Goal: Transaction & Acquisition: Purchase product/service

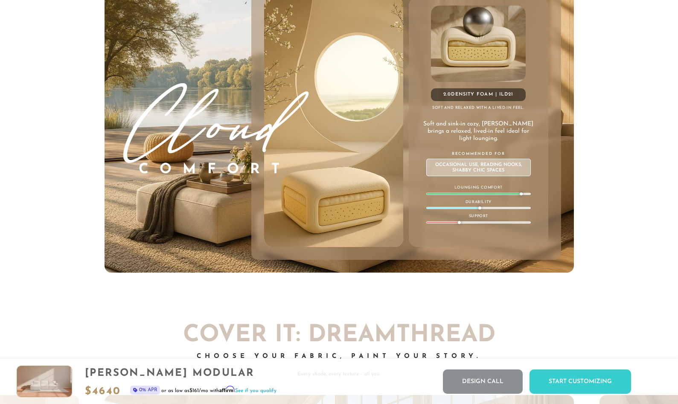
scroll to position [4783, 0]
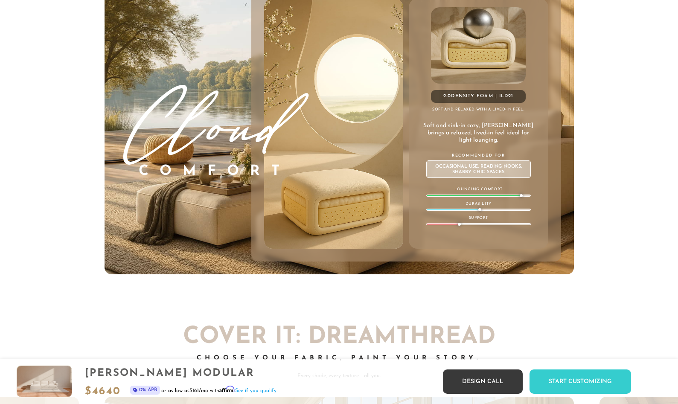
click at [503, 382] on link "Design Call" at bounding box center [483, 382] width 80 height 24
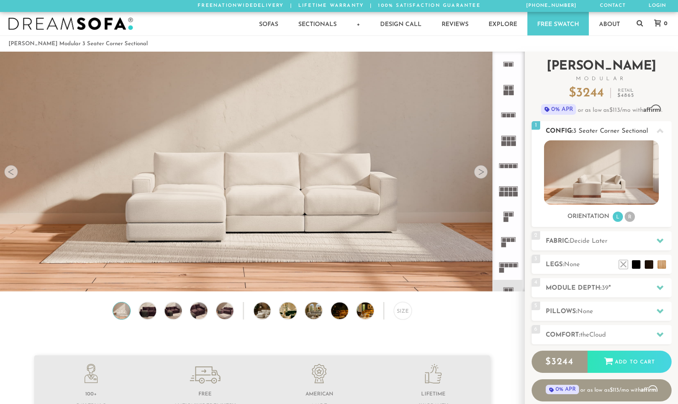
click at [628, 218] on li "R" at bounding box center [630, 217] width 10 height 10
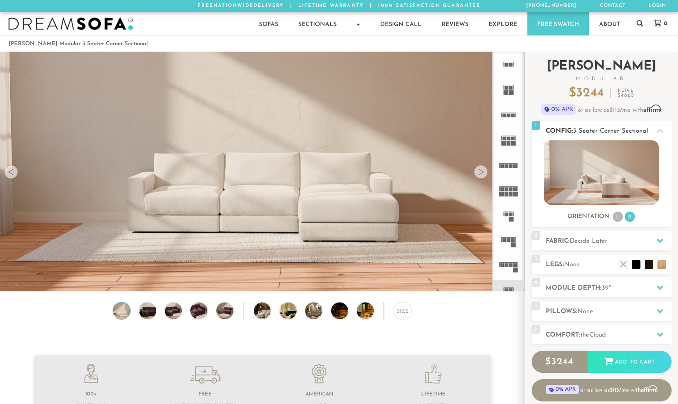
click at [616, 218] on li "L" at bounding box center [618, 217] width 10 height 10
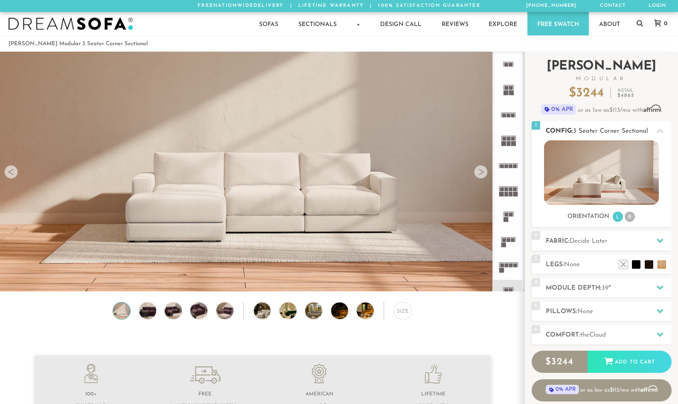
click at [626, 216] on li "R" at bounding box center [630, 217] width 10 height 10
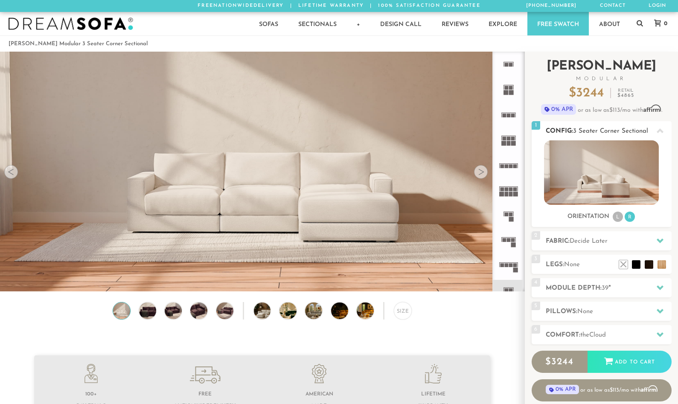
click at [619, 218] on li "L" at bounding box center [618, 217] width 10 height 10
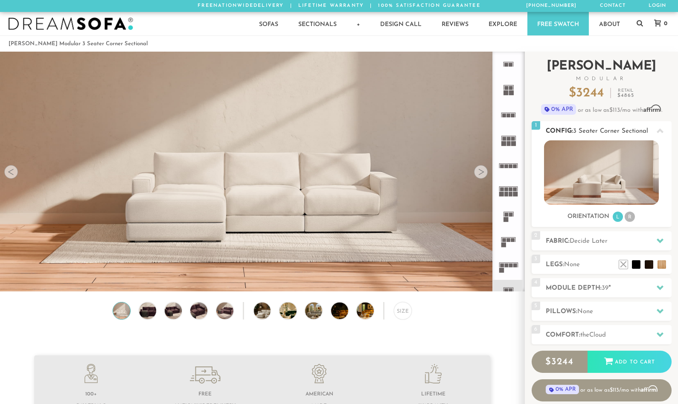
click at [627, 216] on li "R" at bounding box center [630, 217] width 10 height 10
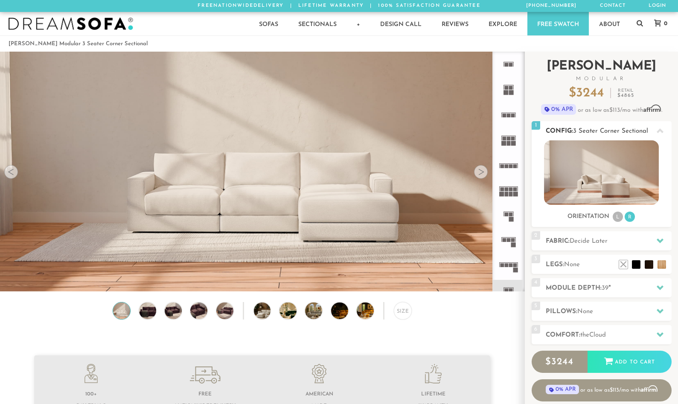
click at [619, 217] on li "L" at bounding box center [618, 217] width 10 height 10
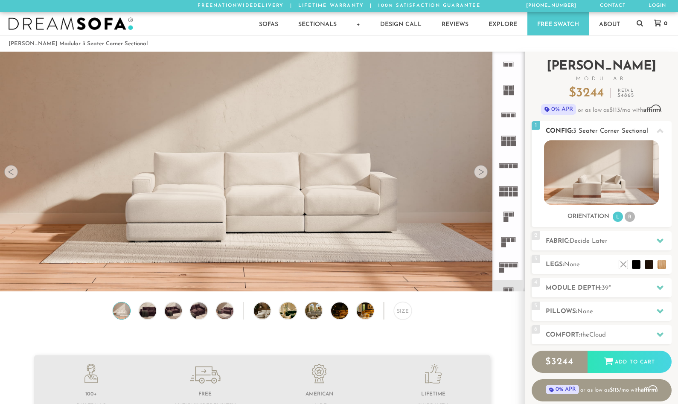
click at [628, 219] on li "R" at bounding box center [630, 217] width 10 height 10
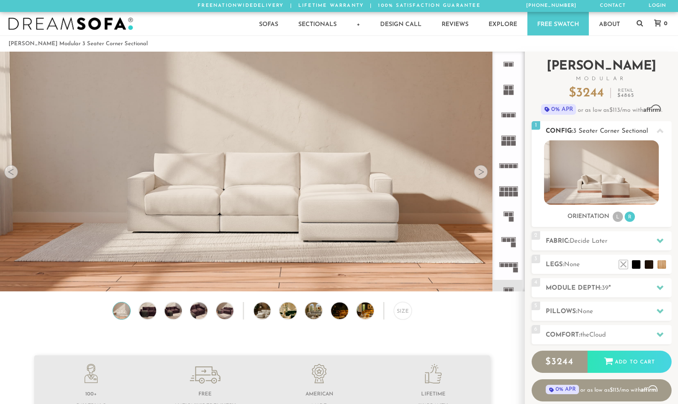
click at [621, 220] on li "L" at bounding box center [618, 217] width 10 height 10
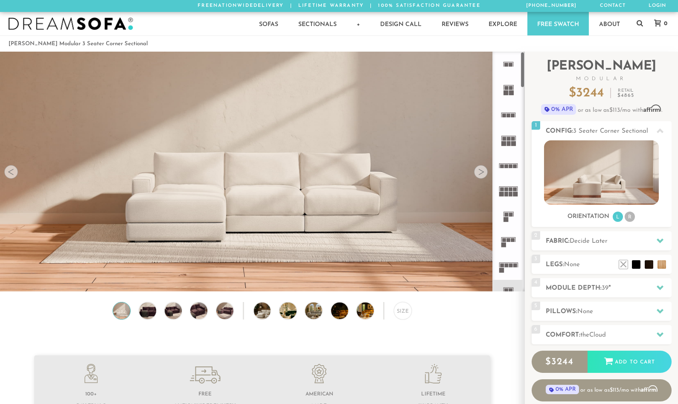
click at [512, 117] on rect at bounding box center [514, 116] width 4 height 4
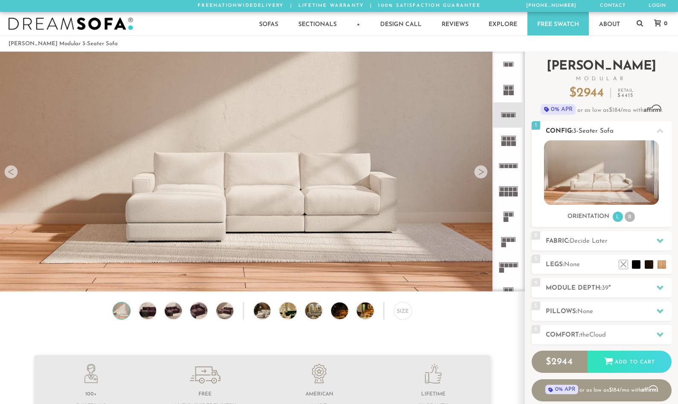
click at [631, 213] on li "R" at bounding box center [630, 217] width 10 height 10
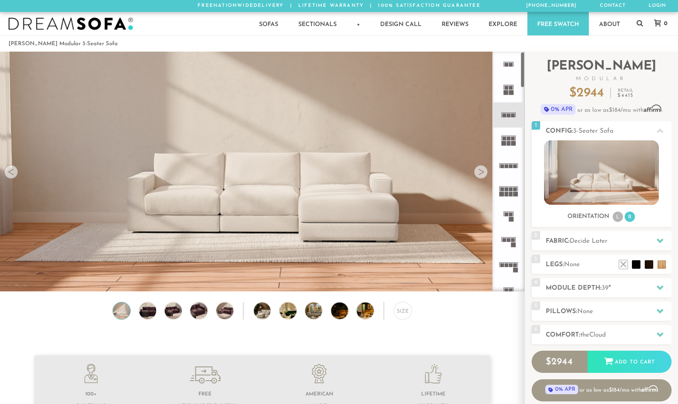
click at [510, 153] on icon at bounding box center [508, 140] width 25 height 25
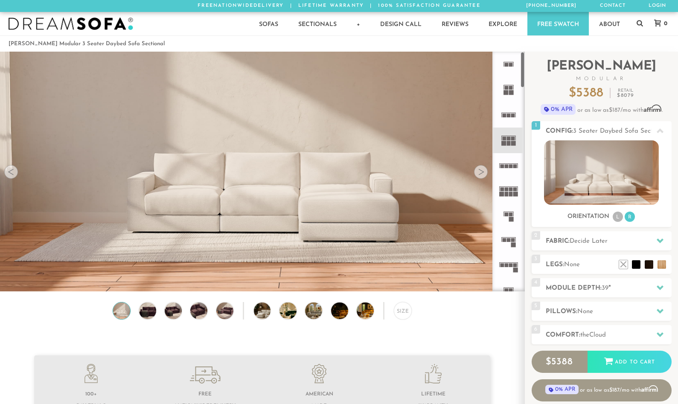
click at [514, 168] on rect at bounding box center [516, 166] width 4 height 4
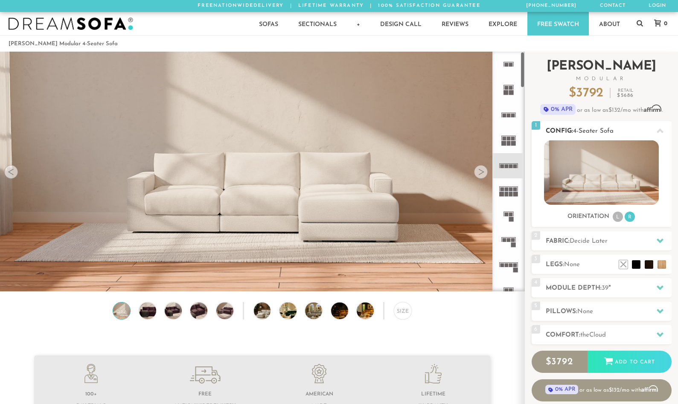
click at [620, 223] on div "1 Config: 4-Seater Sofa R Sofas L Sectionals U Sectionals" at bounding box center [602, 174] width 140 height 106
click at [618, 220] on li "L" at bounding box center [618, 217] width 10 height 10
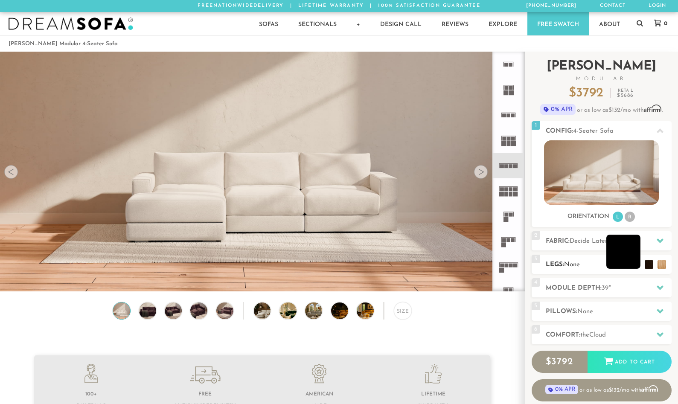
click at [634, 265] on li at bounding box center [624, 252] width 34 height 34
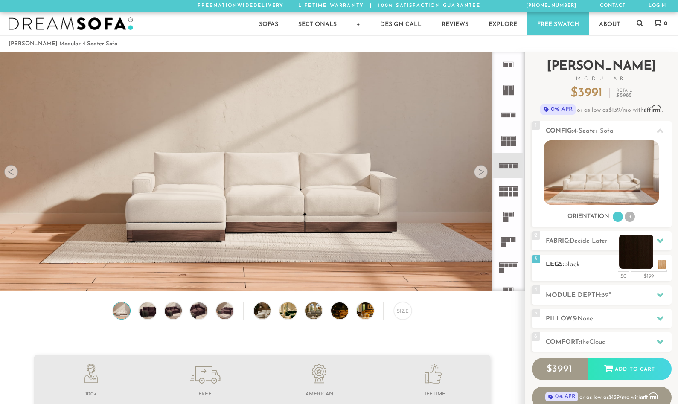
click at [651, 263] on li at bounding box center [637, 252] width 34 height 34
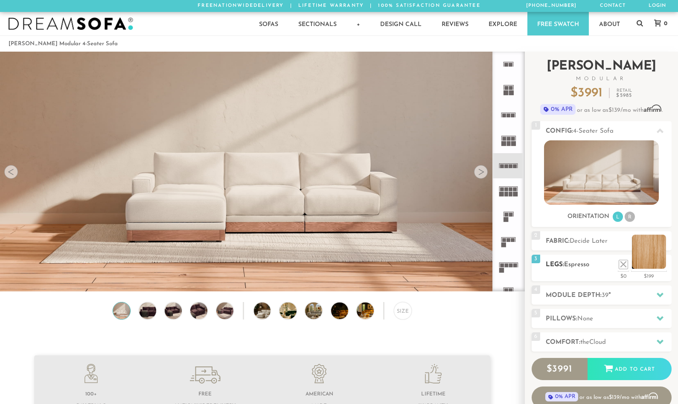
click at [663, 264] on li at bounding box center [649, 252] width 34 height 34
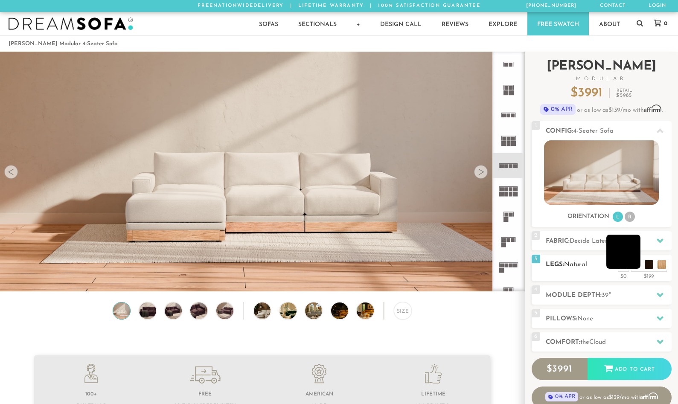
click at [638, 264] on li at bounding box center [624, 252] width 34 height 34
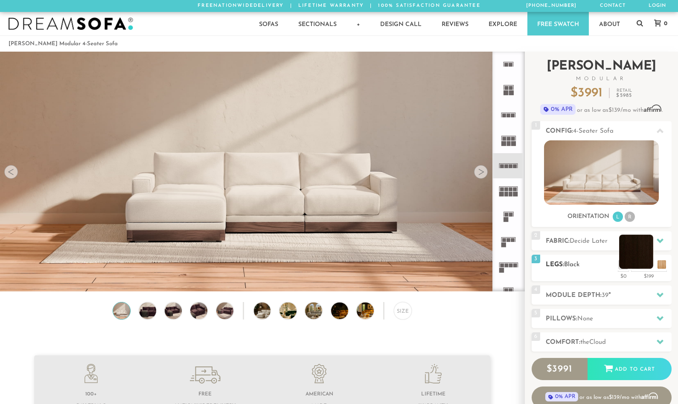
click at [649, 266] on li at bounding box center [637, 252] width 34 height 34
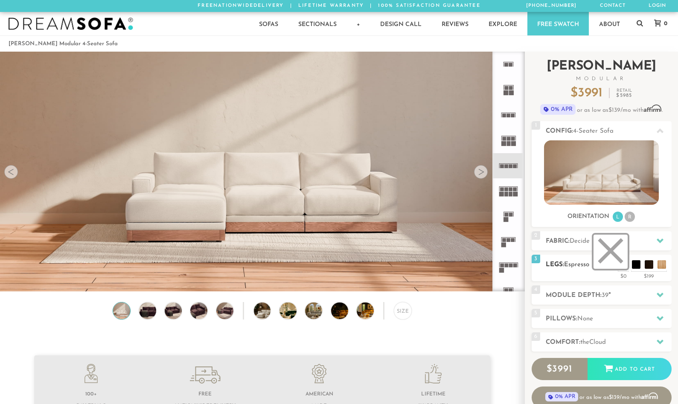
click at [620, 262] on li at bounding box center [611, 252] width 34 height 34
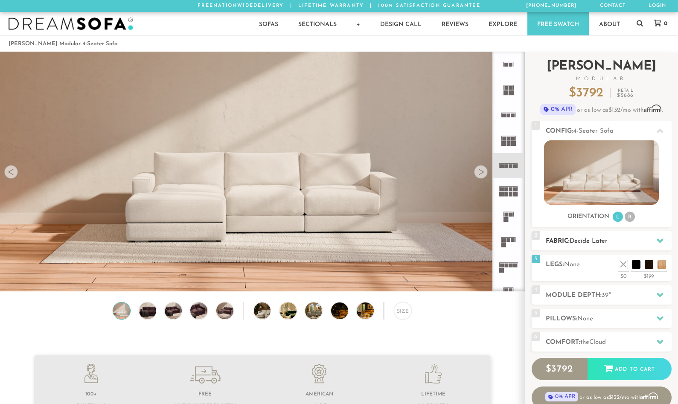
click at [587, 243] on span "Decide Later" at bounding box center [589, 241] width 38 height 6
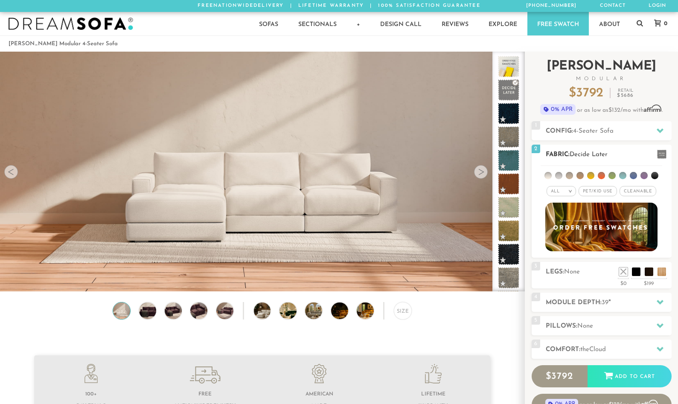
click at [561, 176] on li at bounding box center [558, 175] width 7 height 7
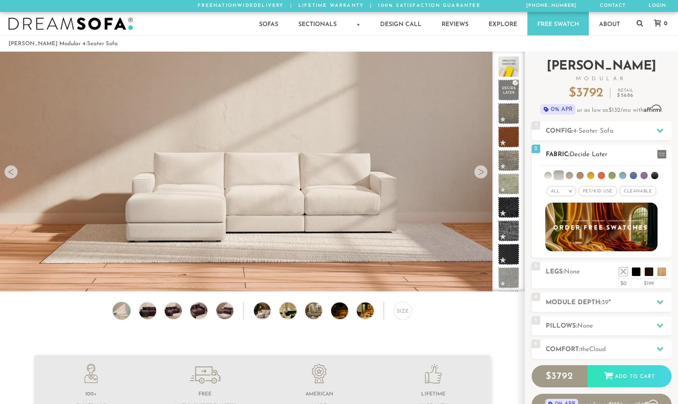
click at [572, 175] on li at bounding box center [569, 175] width 7 height 7
click at [584, 177] on li at bounding box center [580, 175] width 7 height 7
click at [613, 180] on ul at bounding box center [602, 174] width 122 height 16
click at [623, 177] on li at bounding box center [623, 175] width 7 height 7
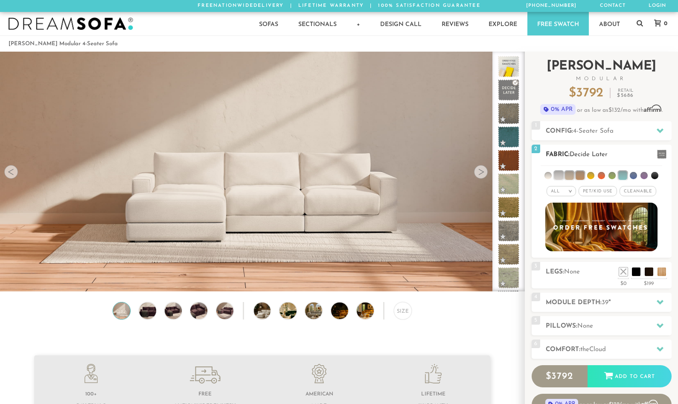
click at [604, 190] on span "Pet/Kid Use x" at bounding box center [598, 191] width 38 height 10
click at [635, 189] on span "Cleanable x" at bounding box center [641, 191] width 37 height 10
click at [579, 178] on li at bounding box center [580, 175] width 9 height 9
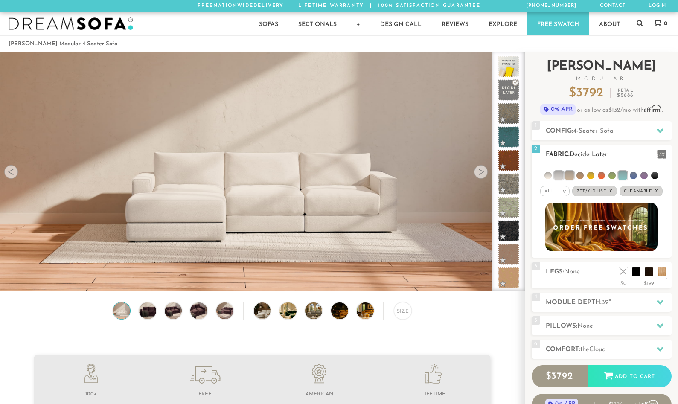
click at [579, 176] on li at bounding box center [580, 175] width 7 height 7
click at [639, 175] on ul at bounding box center [602, 174] width 122 height 16
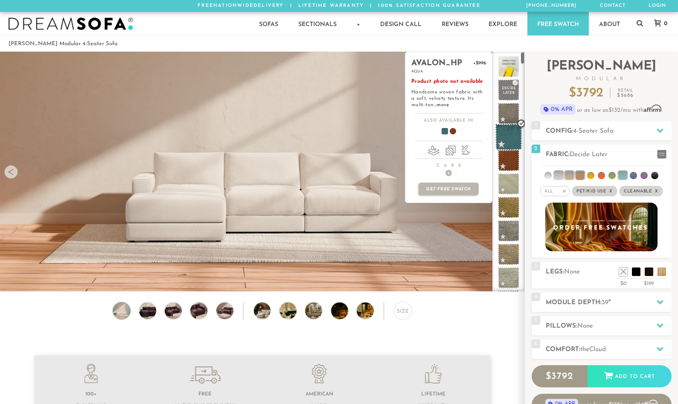
click at [509, 151] on span at bounding box center [509, 137] width 27 height 27
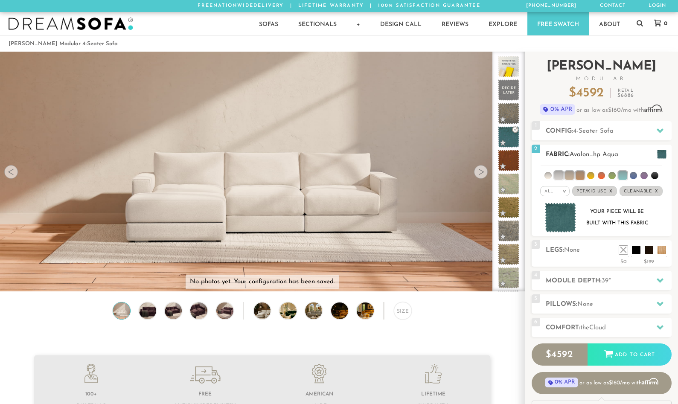
click at [563, 219] on img at bounding box center [561, 218] width 32 height 30
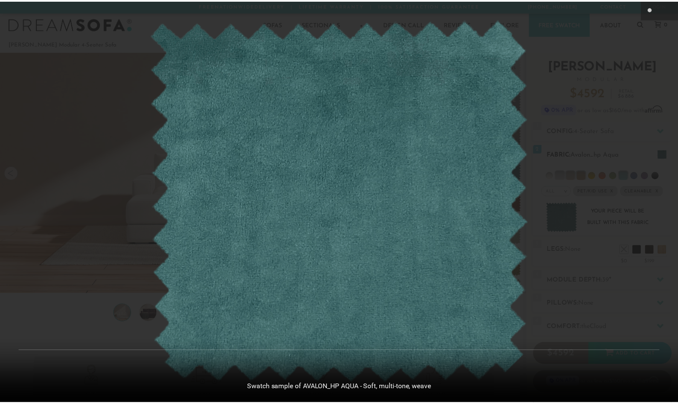
scroll to position [9608, 678]
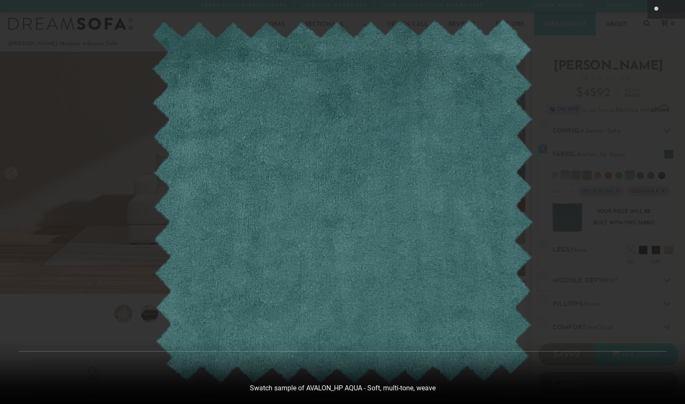
click at [538, 91] on div at bounding box center [342, 202] width 685 height 404
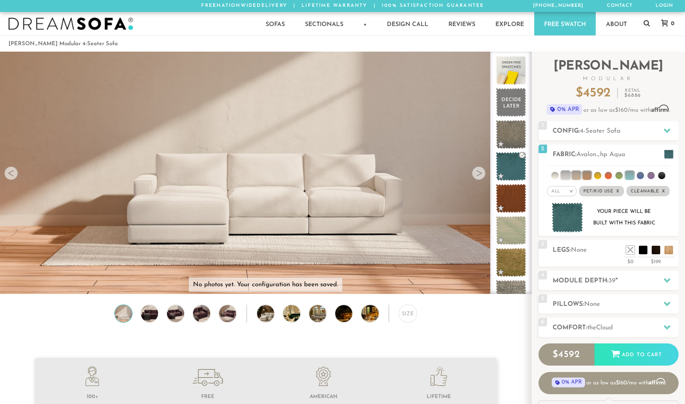
scroll to position [9596, 672]
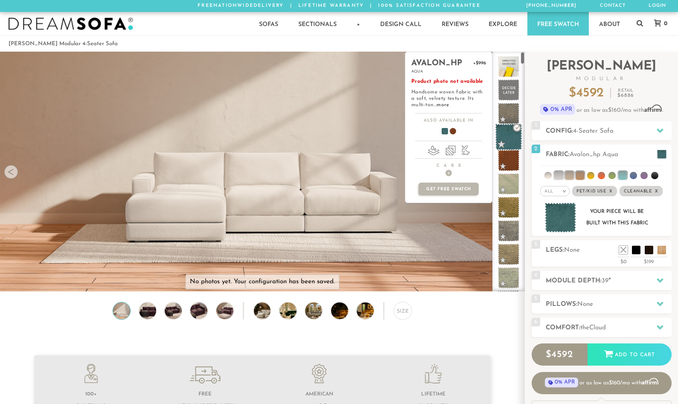
click at [509, 151] on span at bounding box center [509, 137] width 27 height 27
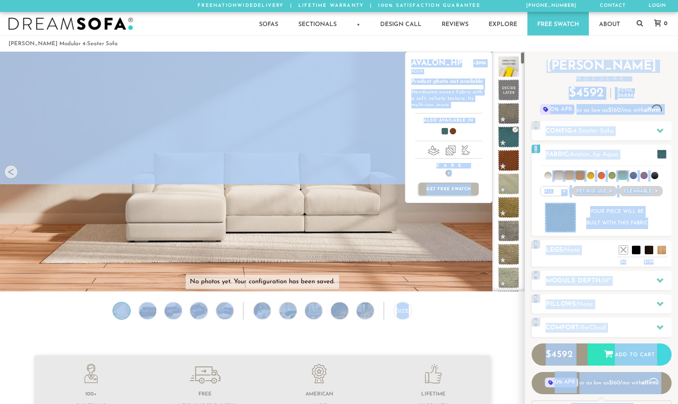
drag, startPoint x: 509, startPoint y: 170, endPoint x: 291, endPoint y: 160, distance: 217.5
click at [291, 160] on div "No photos yet. Your configuration has been saved. Lifetime Warranty American Ma…" at bounding box center [339, 172] width 678 height 240
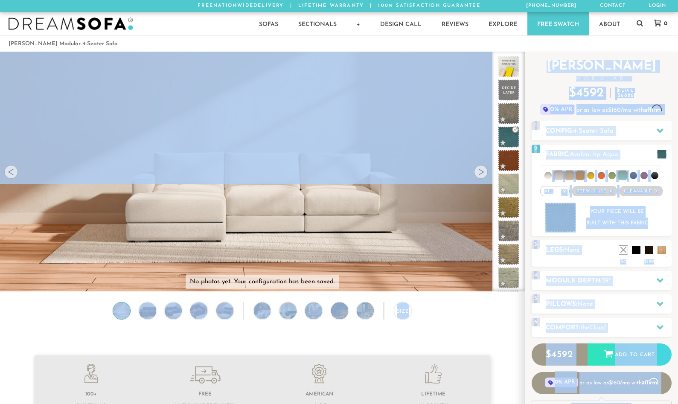
drag, startPoint x: 291, startPoint y: 160, endPoint x: 321, endPoint y: 178, distance: 34.3
click at [321, 178] on img at bounding box center [262, 97] width 525 height 175
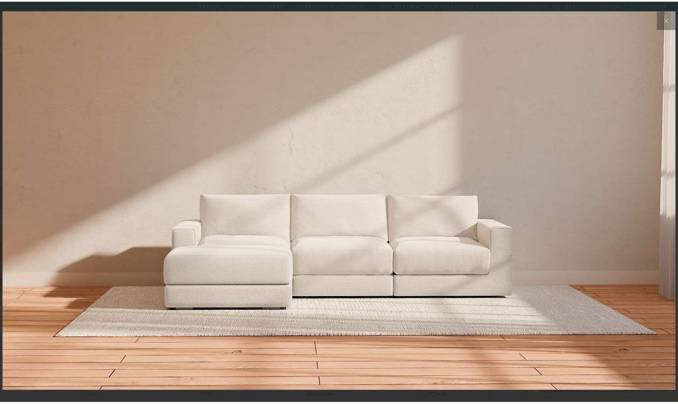
scroll to position [9608, 678]
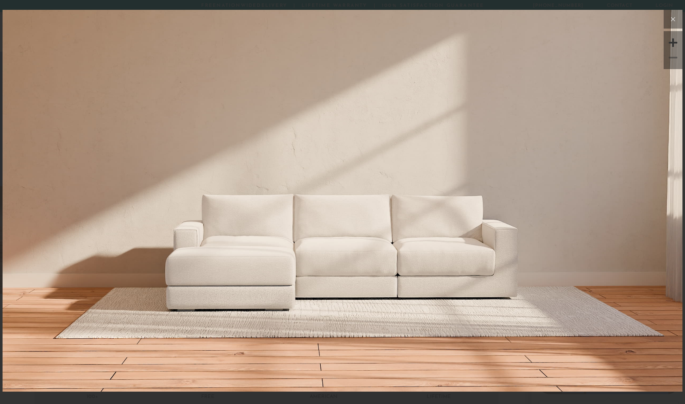
click at [676, 20] on icon at bounding box center [673, 19] width 10 height 10
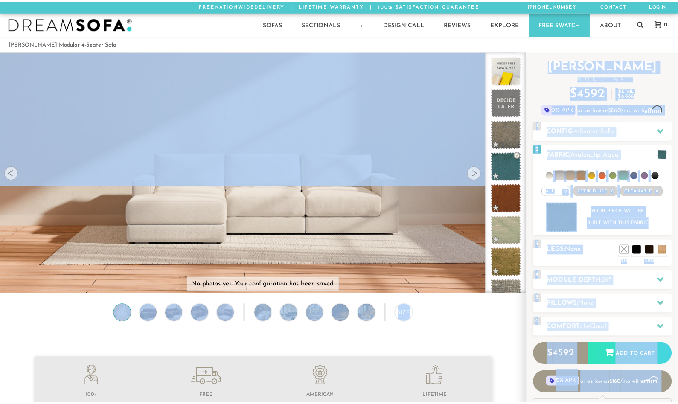
scroll to position [9596, 672]
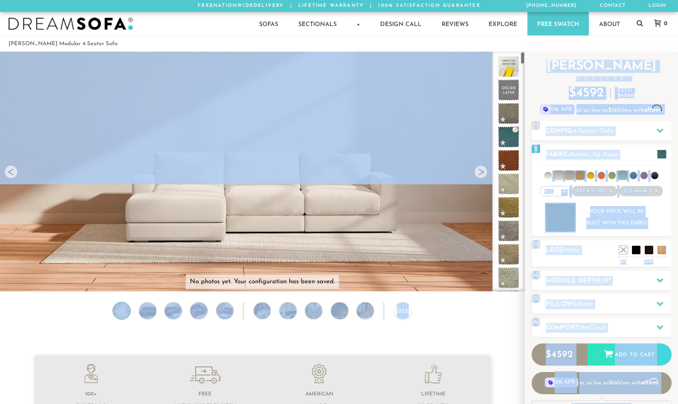
click at [460, 320] on div "Size" at bounding box center [262, 313] width 525 height 22
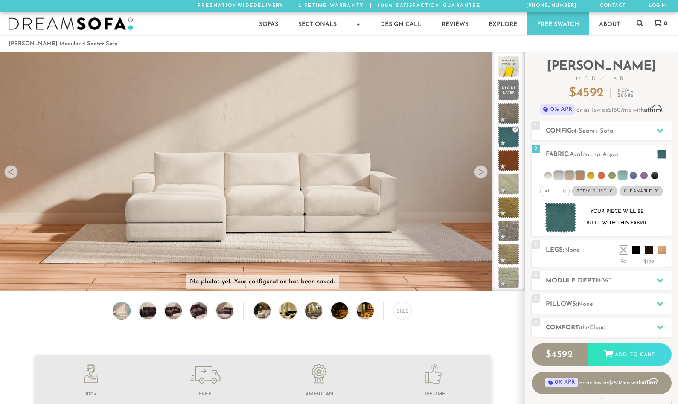
click at [161, 314] on div "Size" at bounding box center [262, 313] width 525 height 22
click at [154, 314] on img at bounding box center [147, 311] width 20 height 17
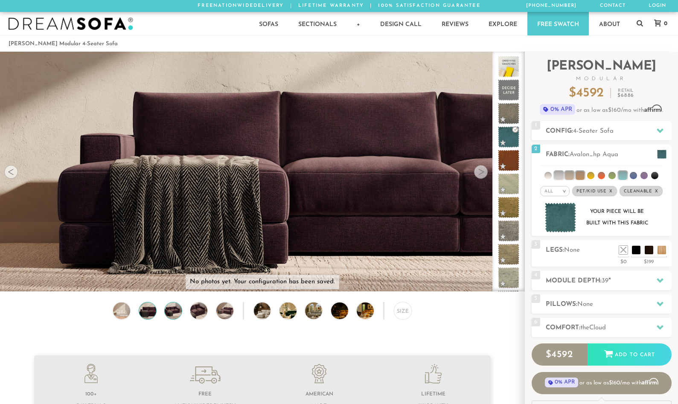
click at [175, 313] on img at bounding box center [173, 311] width 20 height 17
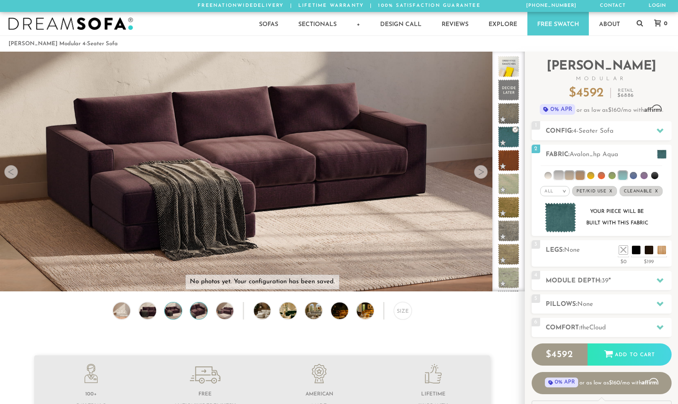
click at [201, 313] on img at bounding box center [199, 311] width 20 height 17
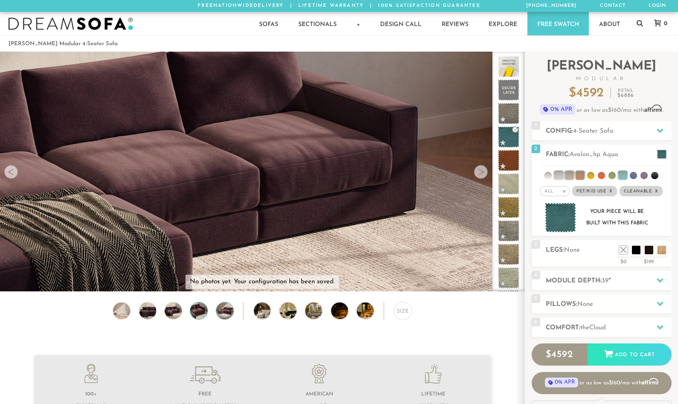
click at [226, 316] on img at bounding box center [225, 311] width 20 height 17
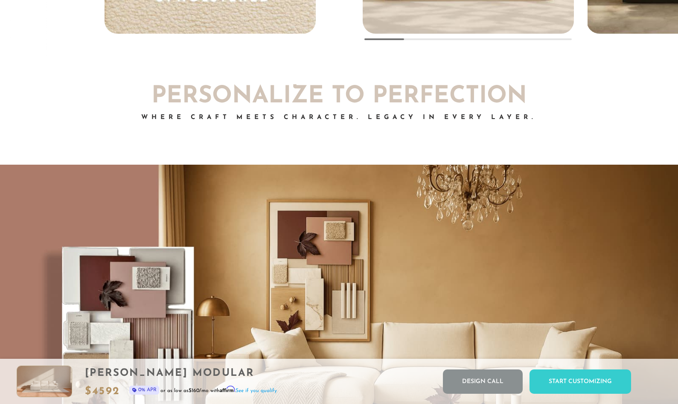
scroll to position [6707, 0]
